Goal: Check status: Check status

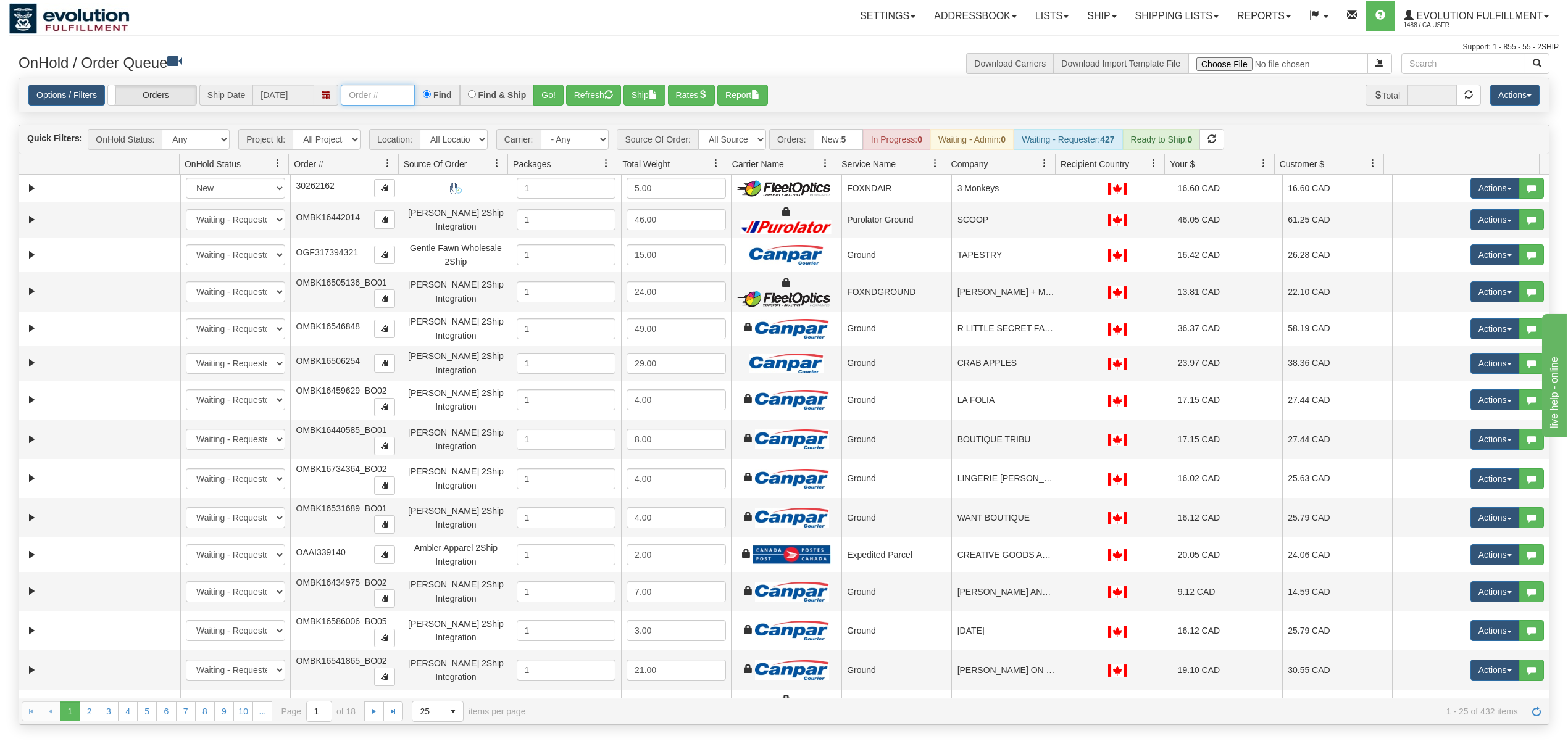
click at [379, 97] on input "text" at bounding box center [377, 95] width 74 height 21
type input "OGF317196979"
click at [536, 89] on button "Go!" at bounding box center [548, 95] width 30 height 21
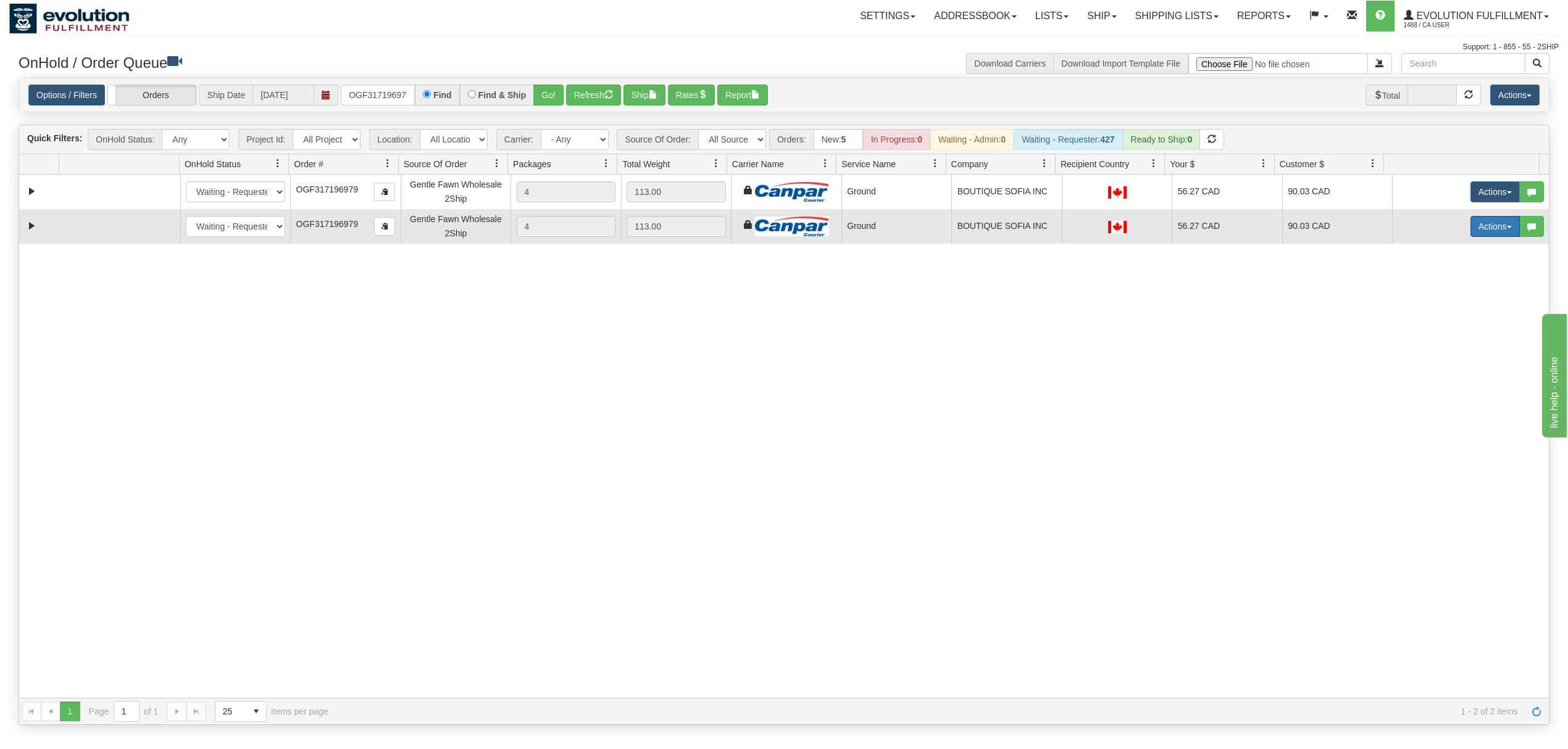
click at [1176, 230] on button "Actions" at bounding box center [1496, 226] width 50 height 21
click at [1176, 314] on span "Delete" at bounding box center [1449, 314] width 33 height 10
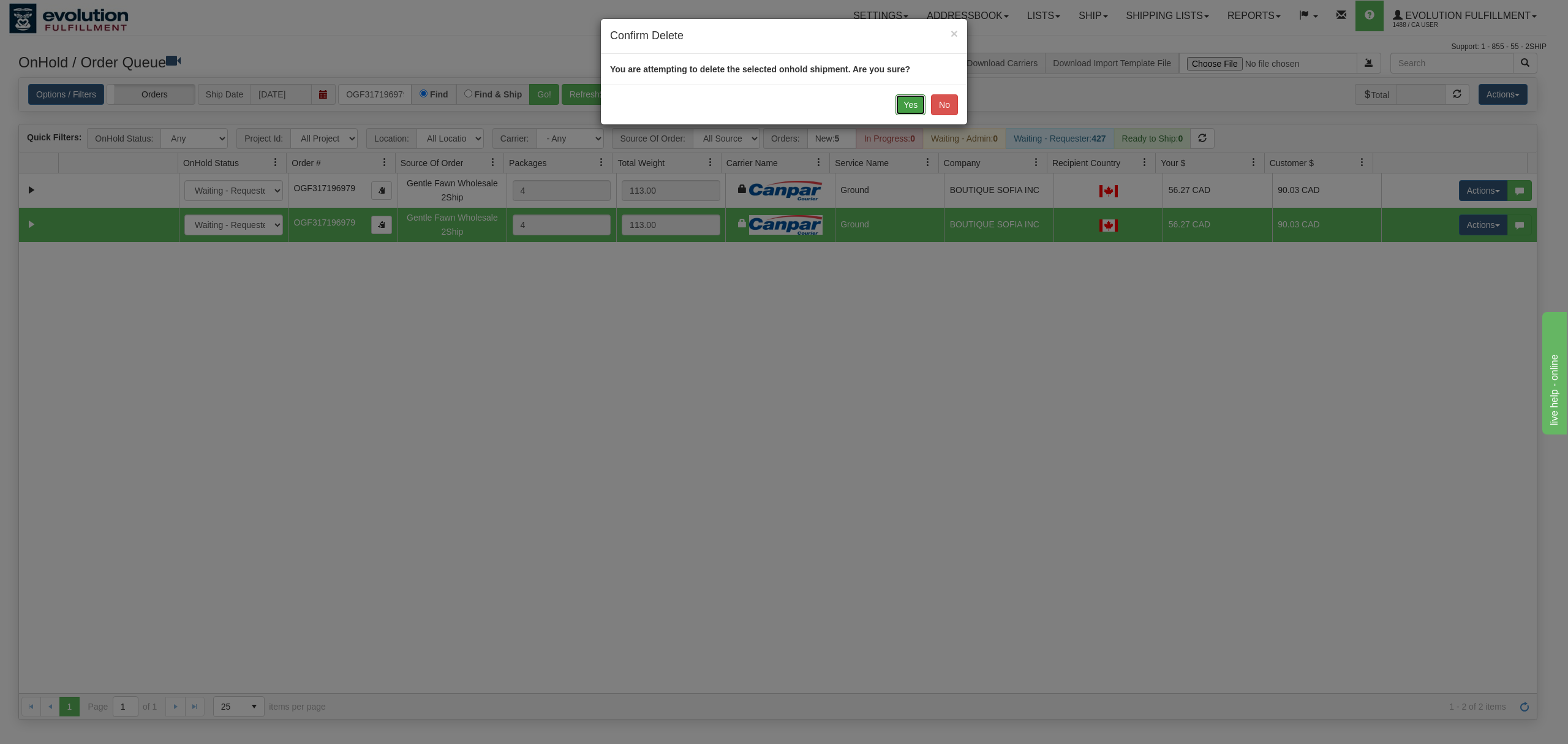
click at [907, 104] on button "Yes" at bounding box center [911, 105] width 30 height 21
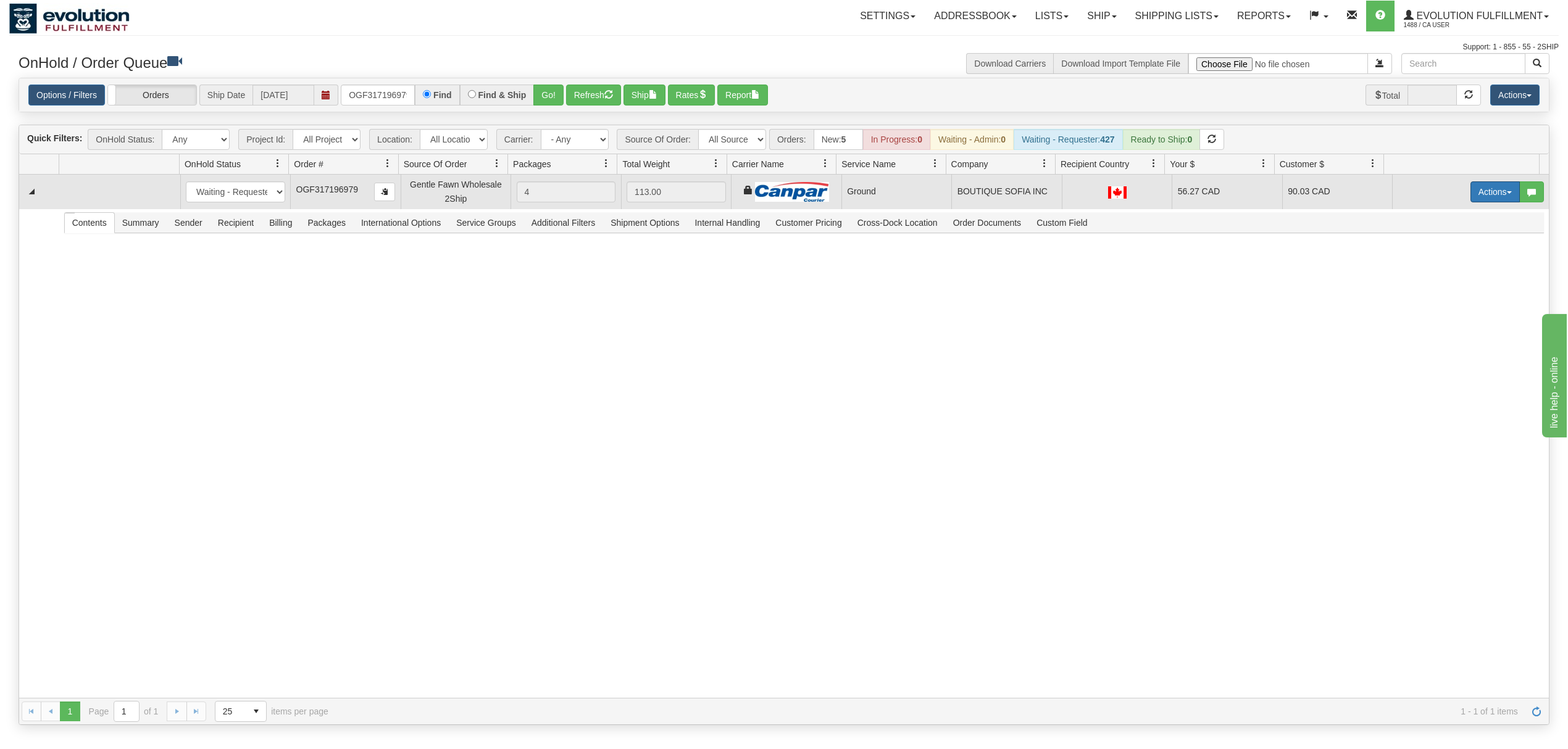
click at [1176, 191] on button "Actions" at bounding box center [1496, 192] width 50 height 21
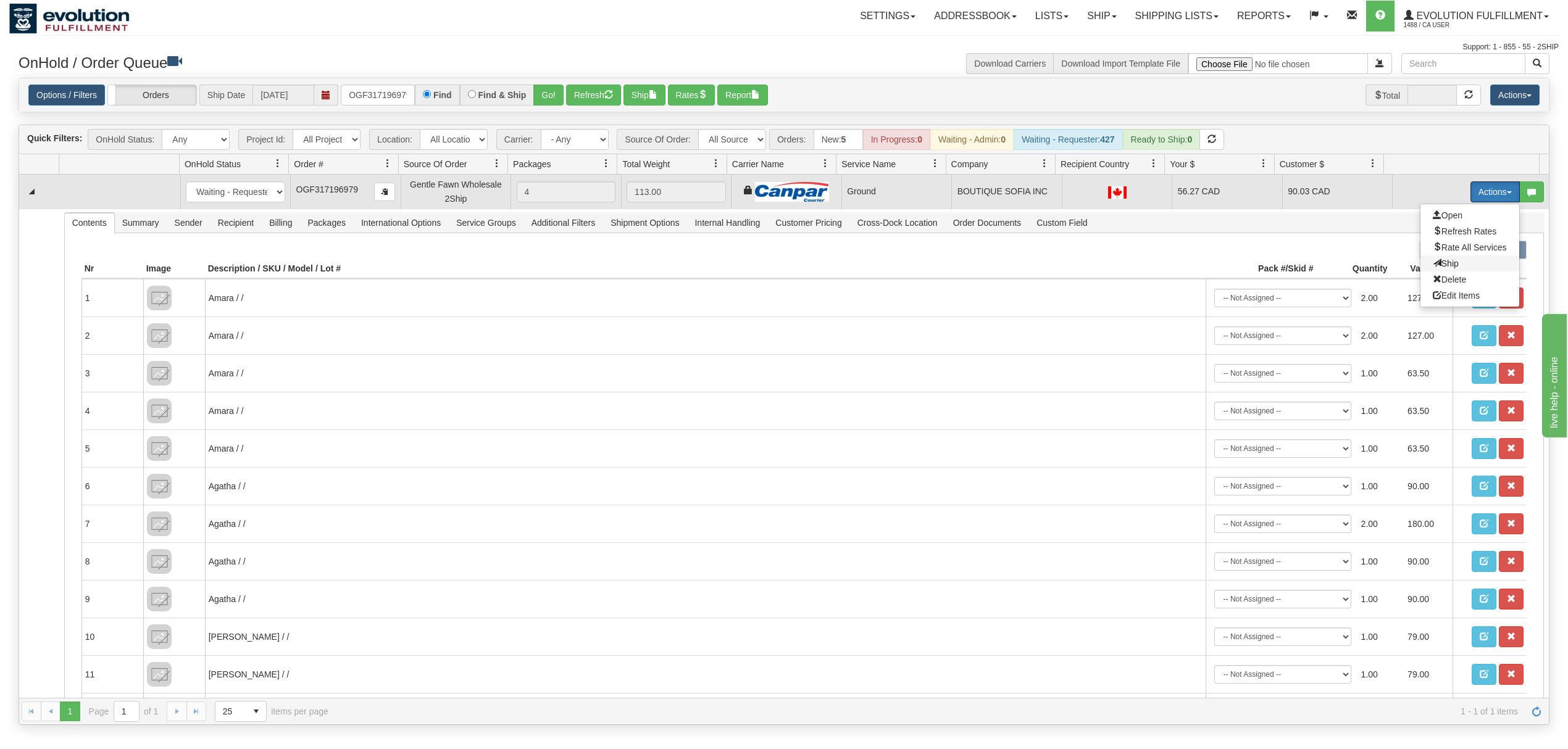
click at [1176, 268] on span "Ship" at bounding box center [1446, 263] width 26 height 10
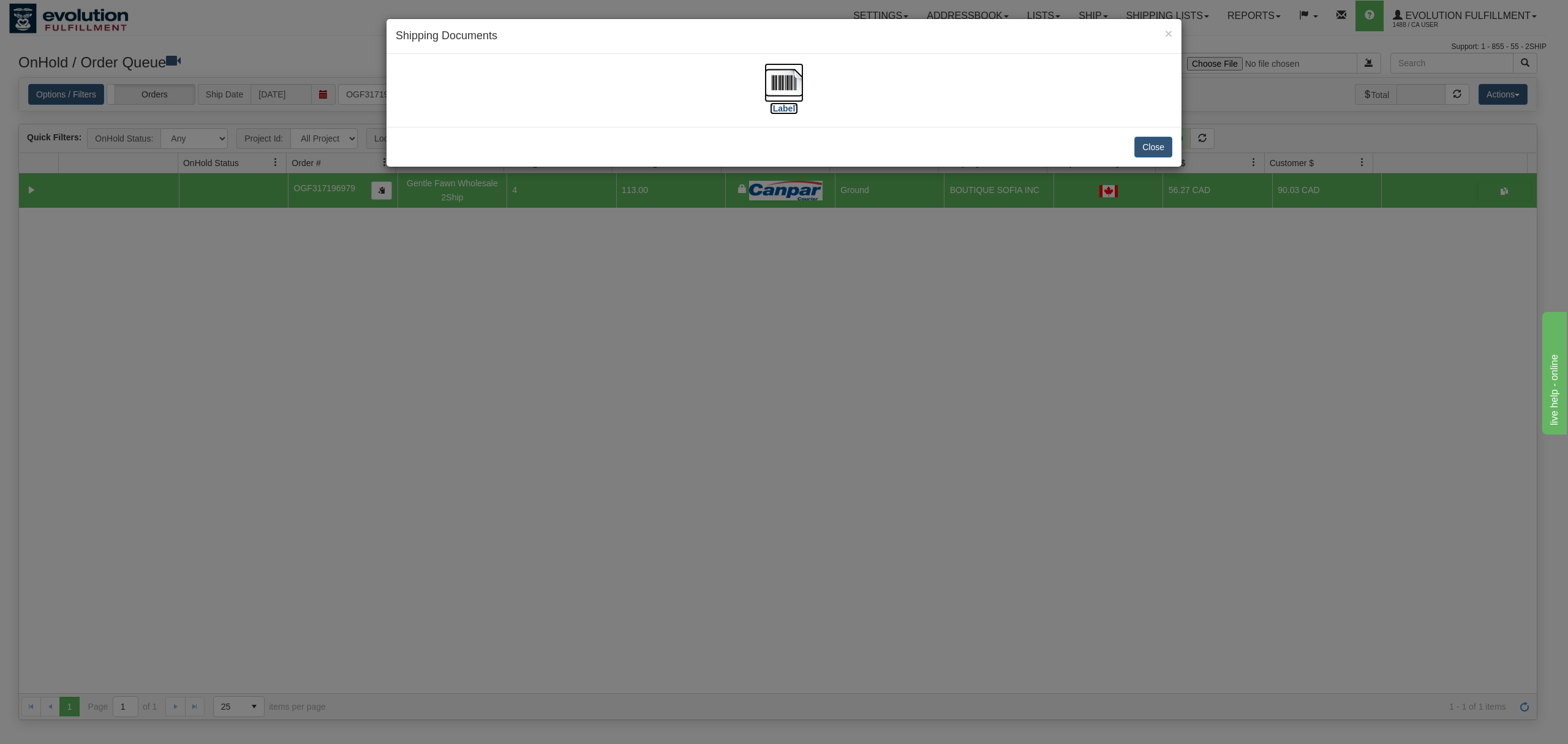
click at [767, 78] on img at bounding box center [784, 82] width 40 height 40
click at [1160, 148] on button "Close" at bounding box center [1153, 147] width 38 height 21
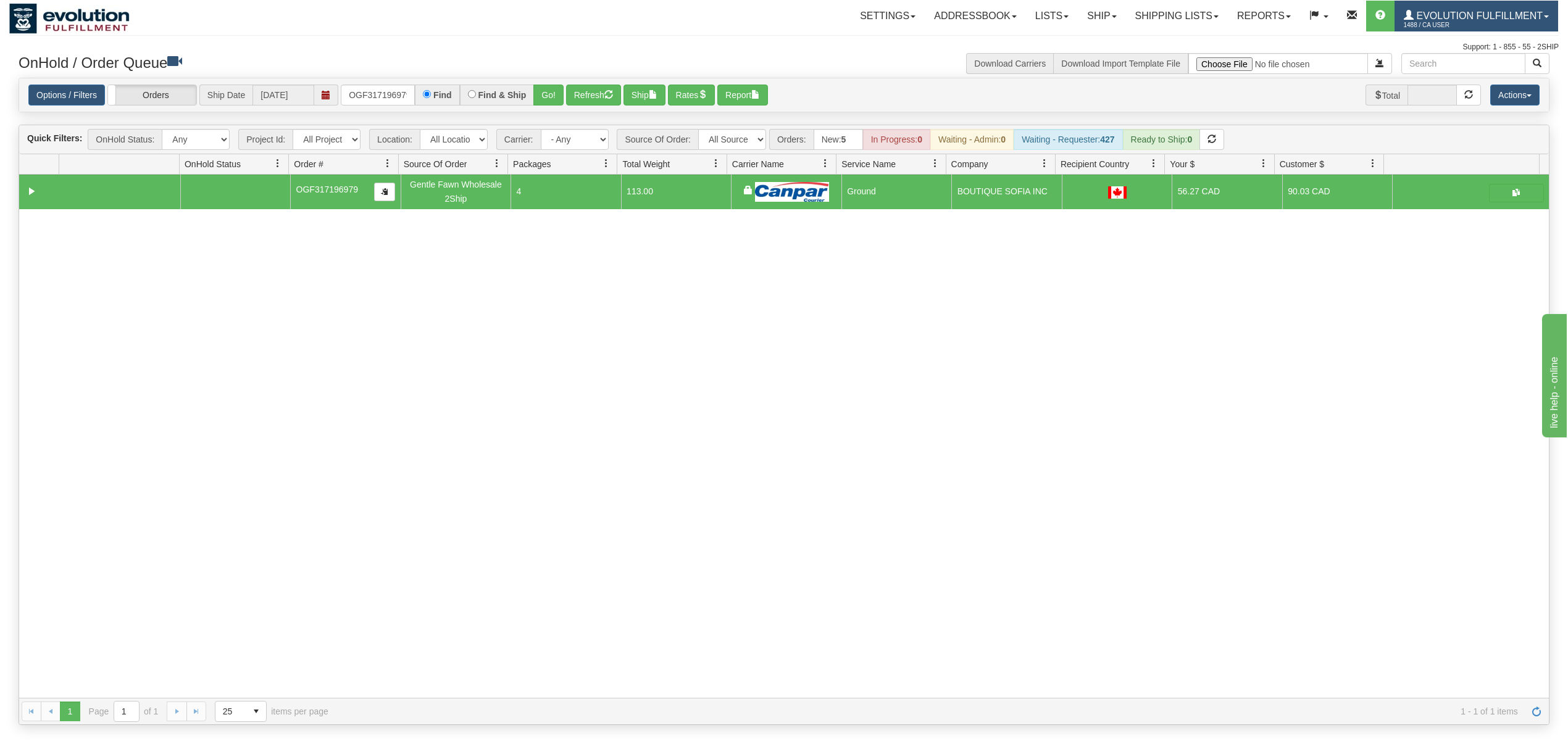
click at [1176, 10] on link "Evolution Fulfillment 1488 / CA User" at bounding box center [1476, 16] width 164 height 31
click at [1176, 77] on span "LOG OUT" at bounding box center [1476, 75] width 39 height 10
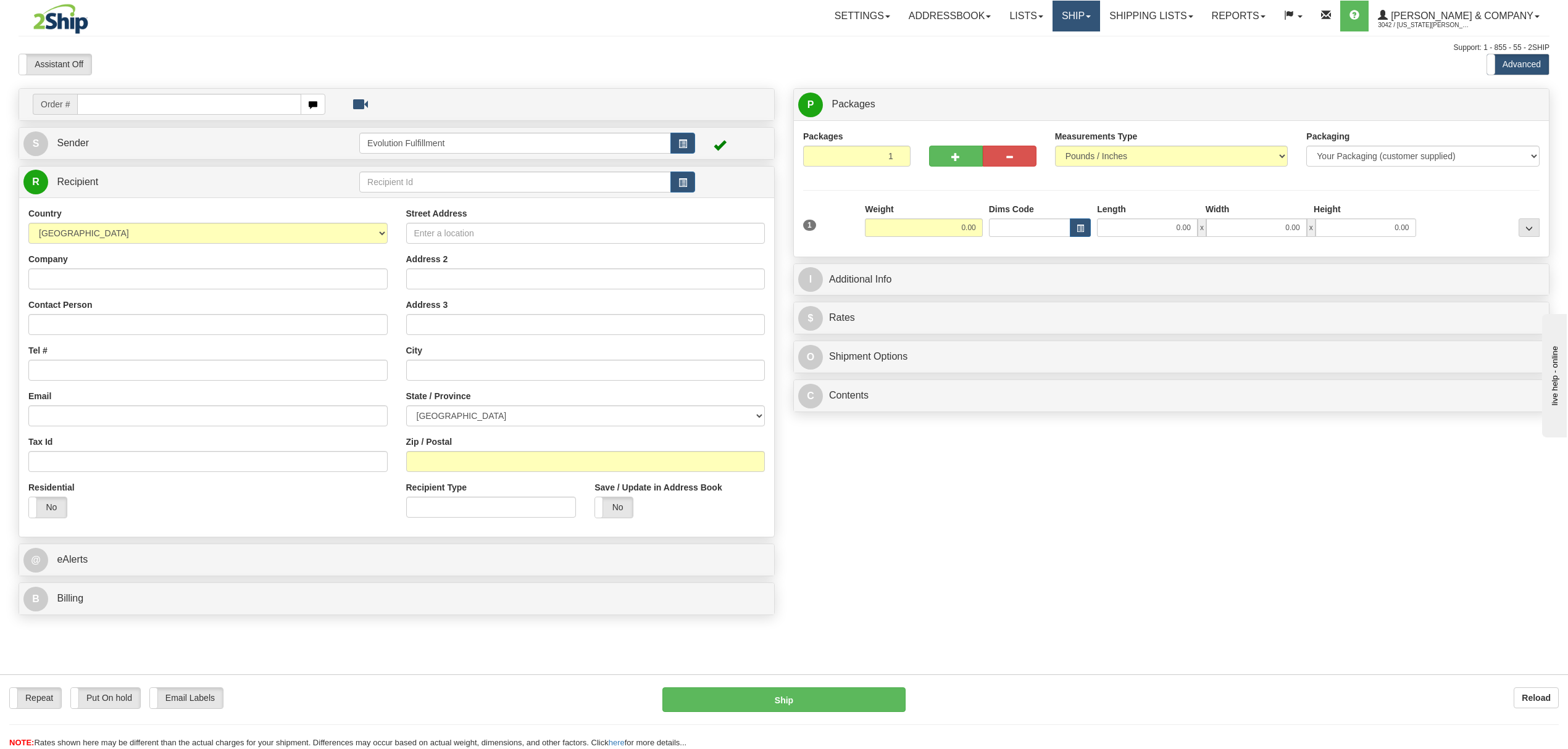
click at [1100, 20] on link "Ship" at bounding box center [1076, 16] width 48 height 31
click at [1099, 67] on link "OnHold / Order Queue" at bounding box center [1043, 59] width 112 height 16
